Goal: Task Accomplishment & Management: Use online tool/utility

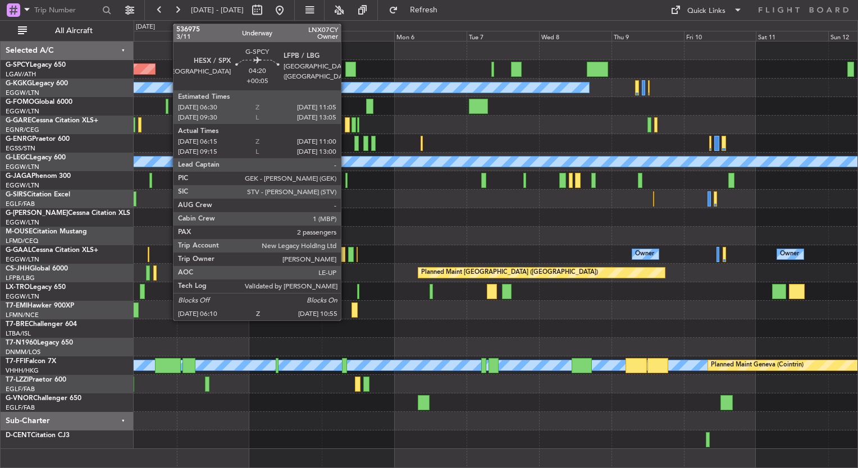
click at [456, 216] on div at bounding box center [496, 217] width 724 height 19
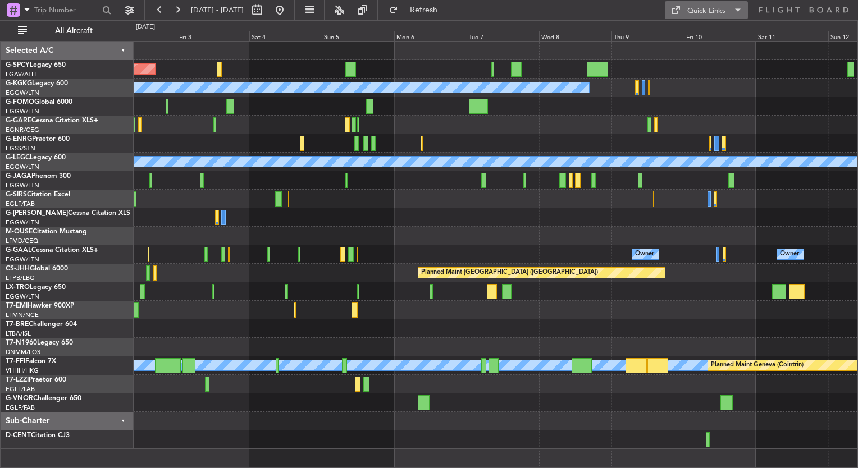
click at [703, 14] on div "Quick Links" at bounding box center [706, 11] width 38 height 11
click at [290, 201] on div at bounding box center [429, 234] width 858 height 468
click at [720, 13] on div "Quick Links" at bounding box center [706, 11] width 38 height 11
click at [683, 38] on button "Trip Builder" at bounding box center [707, 37] width 84 height 27
click at [289, 11] on button at bounding box center [280, 10] width 18 height 18
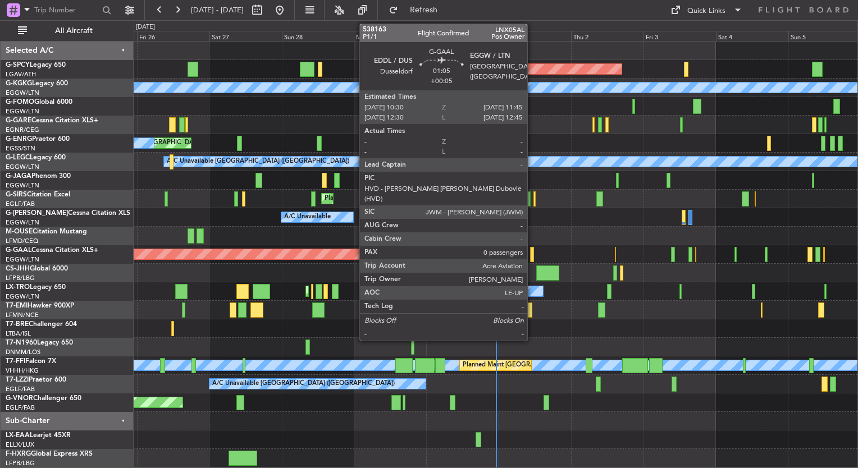
click at [531, 255] on div at bounding box center [532, 254] width 4 height 15
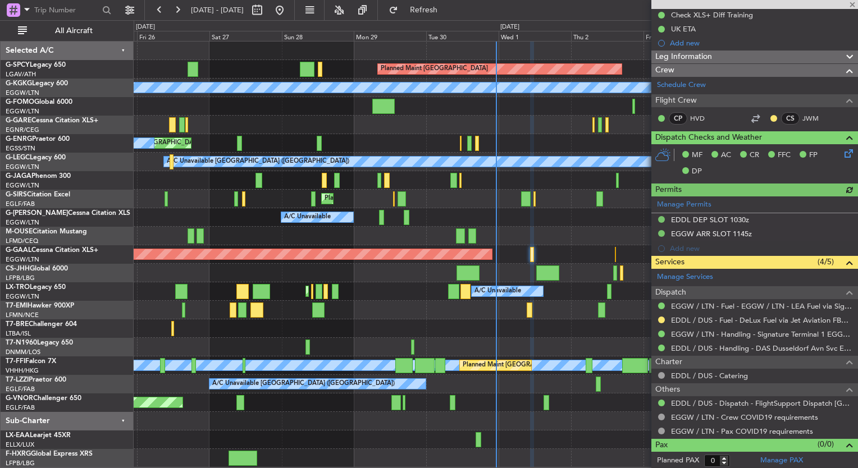
scroll to position [143, 0]
click at [781, 319] on link "EDDL / DUS - Fuel - DeLux Fuel via Jet Aviation FBO - EDDL / DUS" at bounding box center [761, 321] width 181 height 10
click at [432, 9] on button "Refresh" at bounding box center [416, 10] width 67 height 18
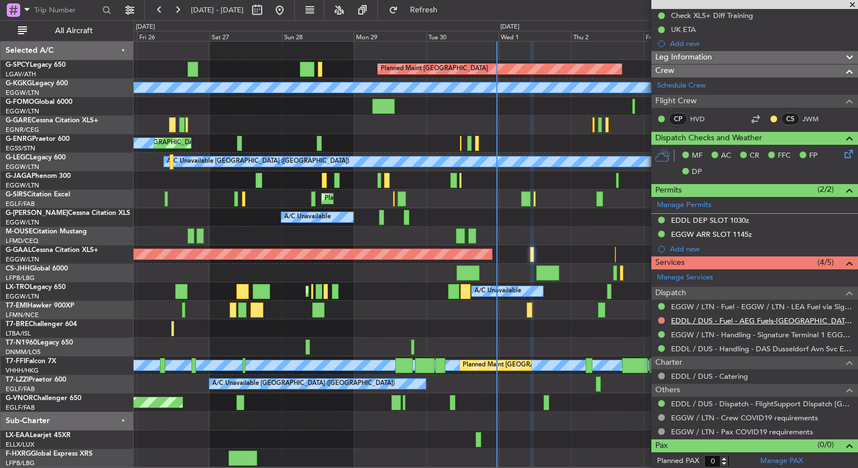
click at [778, 320] on link "EDDL / DUS - Fuel - AEG Fuels-[GEOGRAPHIC_DATA] JET AVIATION SERVICES-EDDL/DUS" at bounding box center [761, 321] width 181 height 10
click at [447, 14] on span "Refresh" at bounding box center [423, 10] width 47 height 8
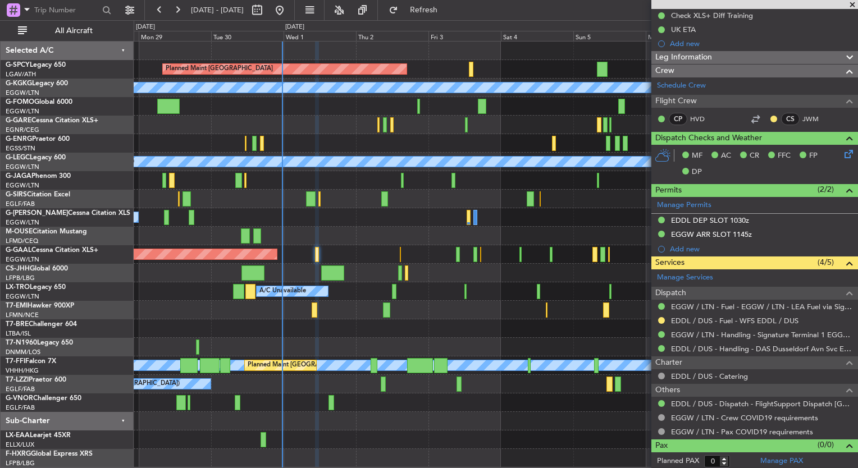
click at [321, 138] on div "Planned Maint [GEOGRAPHIC_DATA] A/C Unavailable [GEOGRAPHIC_DATA] (Ataturk) Unp…" at bounding box center [496, 255] width 724 height 426
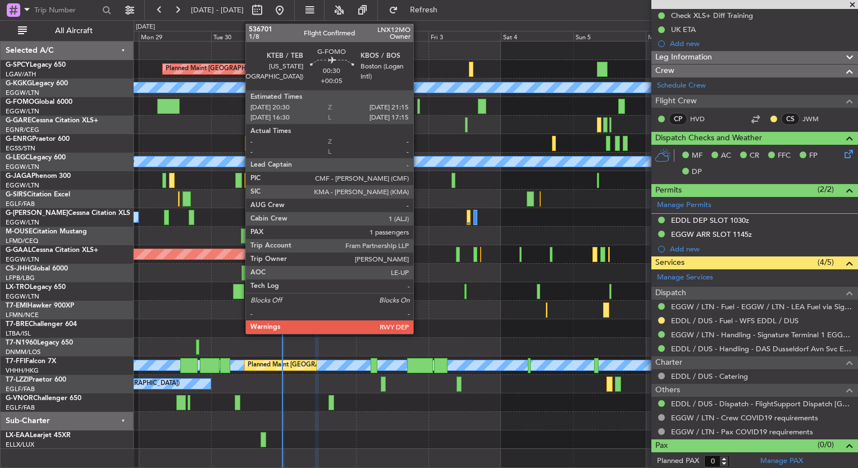
click at [418, 104] on div at bounding box center [418, 106] width 3 height 15
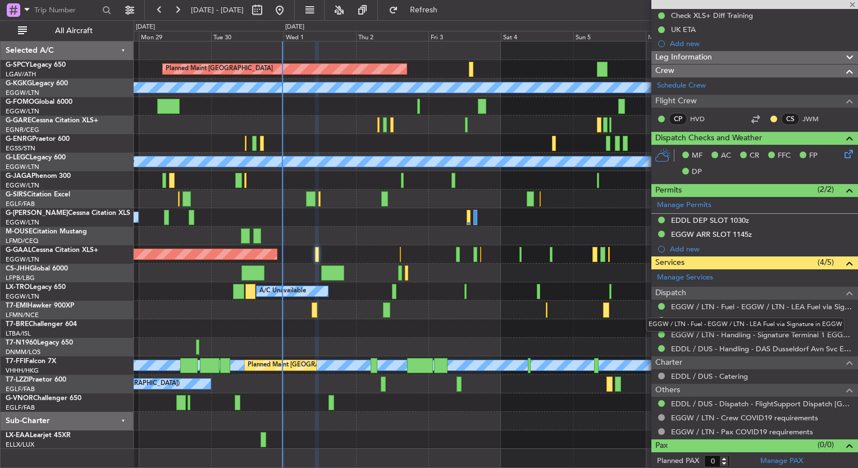
type input "1"
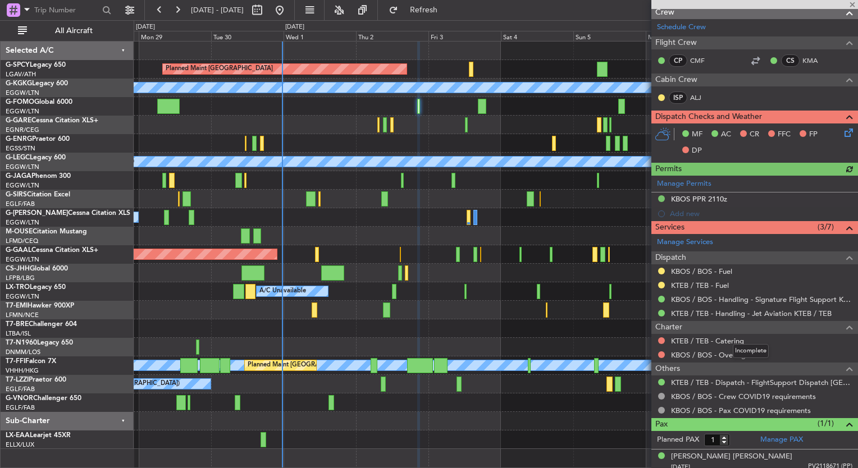
scroll to position [213, 0]
